Goal: Use online tool/utility: Use online tool/utility

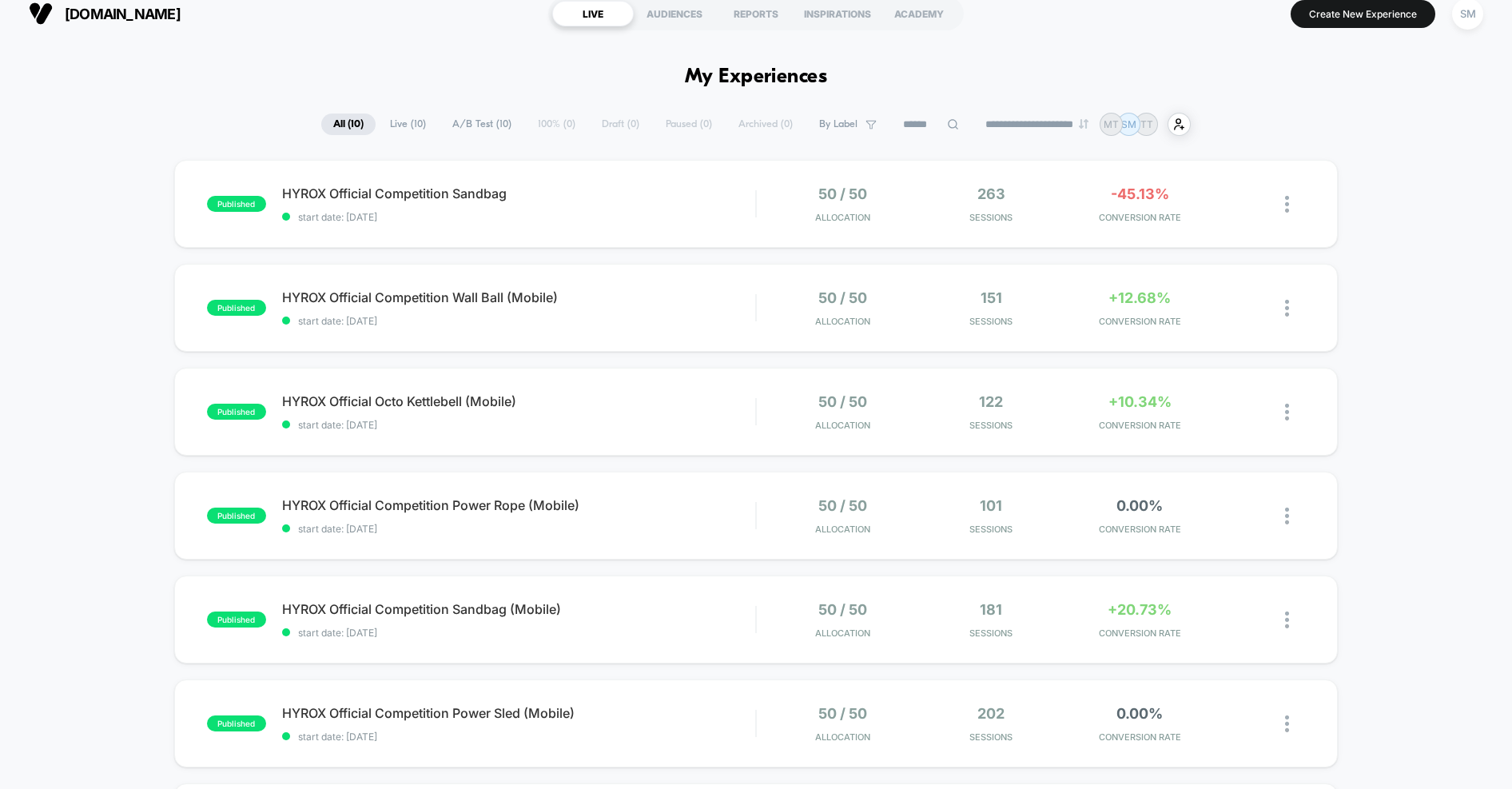
scroll to position [13, 0]
click at [1334, 16] on button "Create New Experience" at bounding box center [1362, 16] width 145 height 28
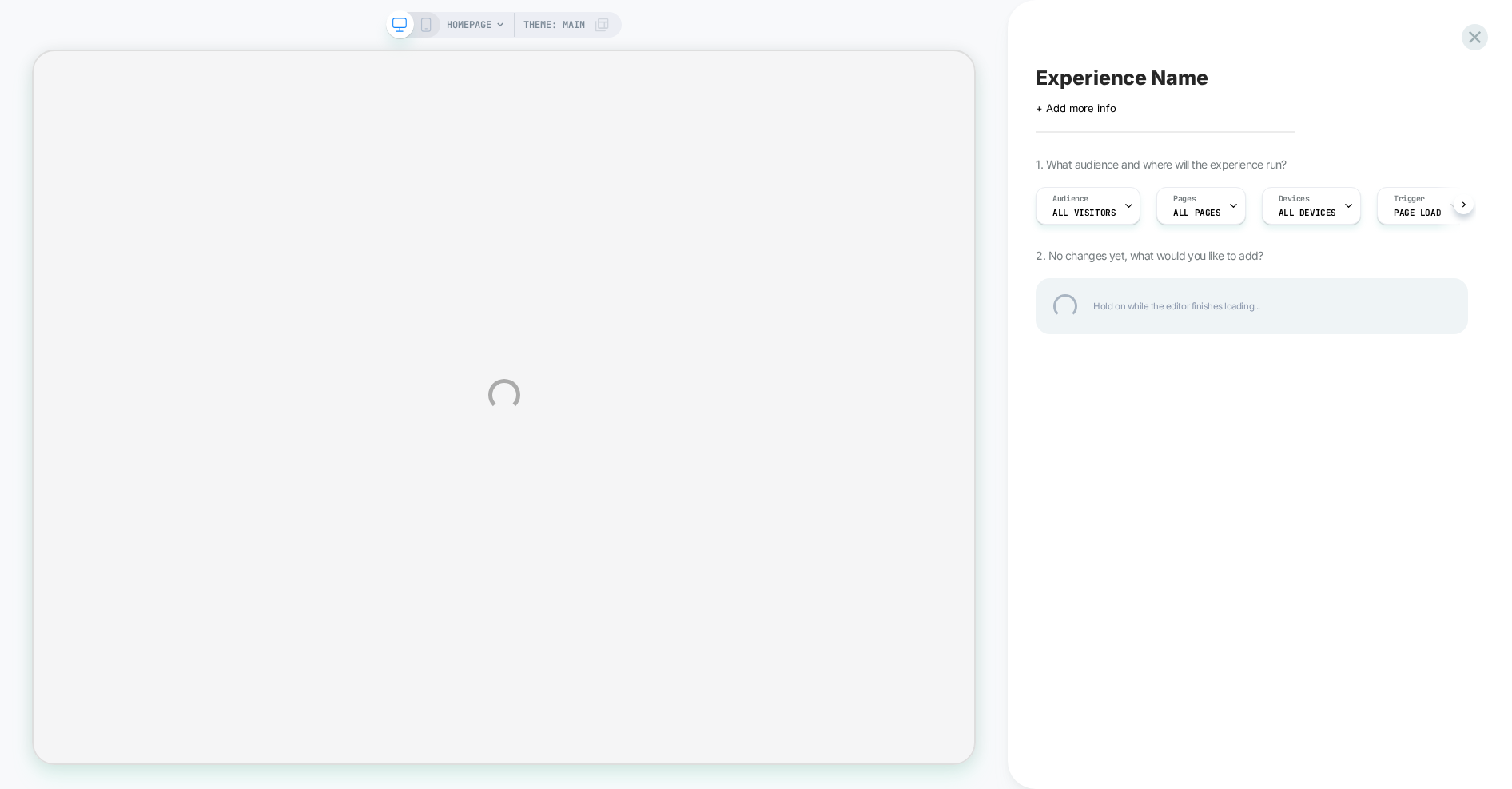
click at [1199, 210] on div "HOMEPAGE Theme: MAIN Experience Name Click to edit experience details + Add mor…" at bounding box center [756, 394] width 1512 height 789
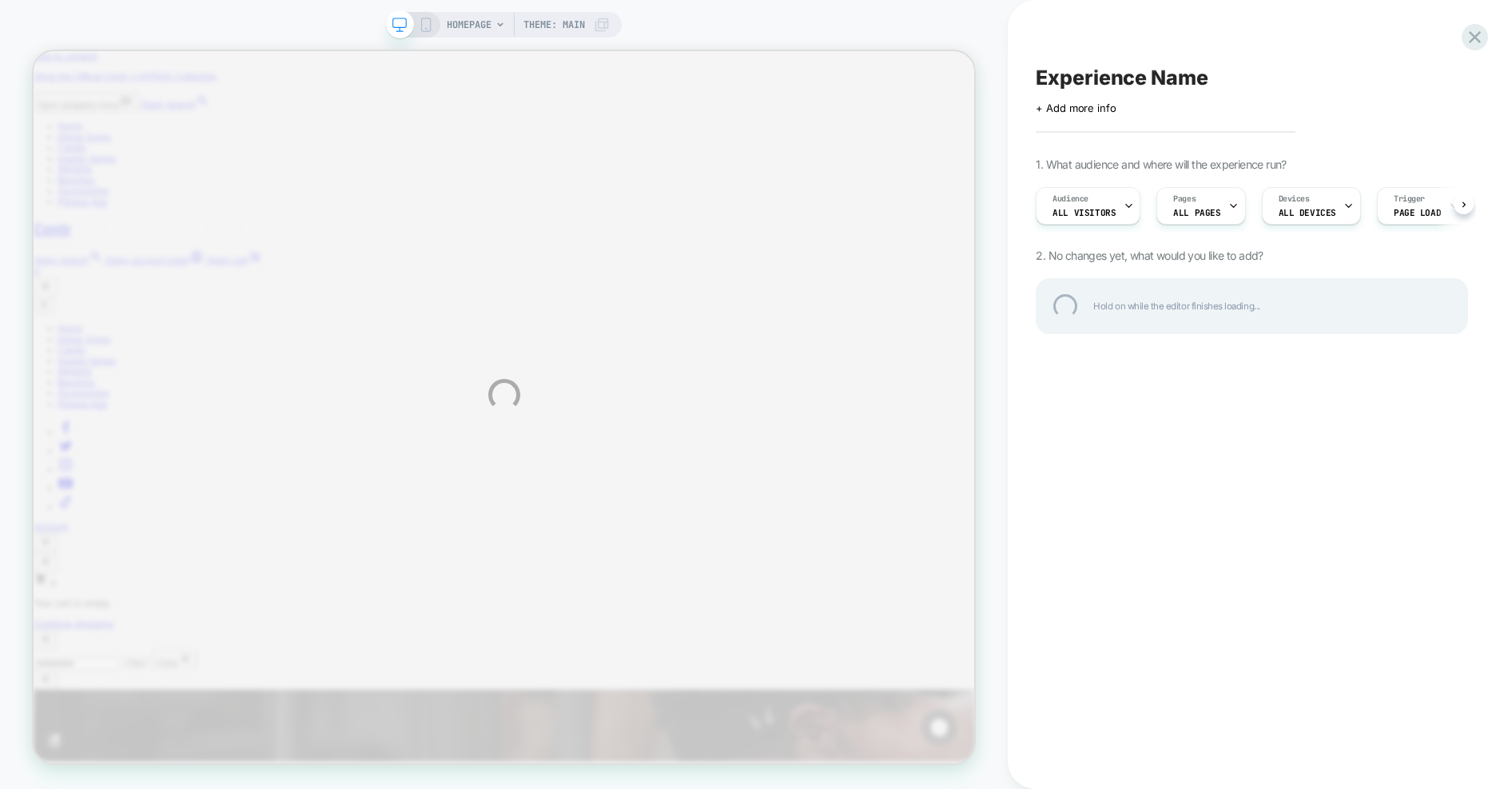
click at [1223, 203] on div "HOMEPAGE Theme: MAIN Experience Name Click to edit experience details + Add mor…" at bounding box center [756, 394] width 1512 height 789
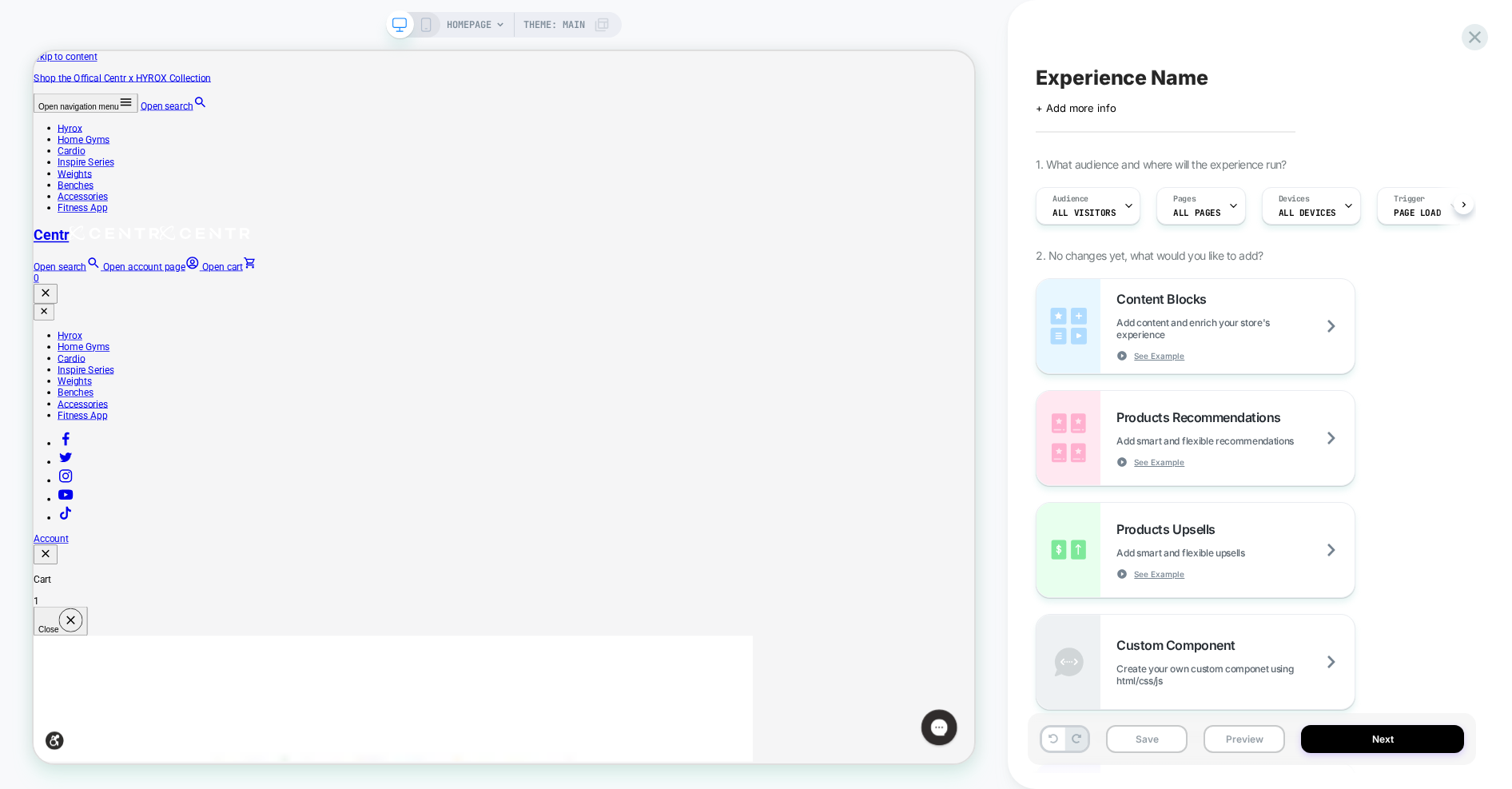
scroll to position [0, 1]
